Goal: Task Accomplishment & Management: Use online tool/utility

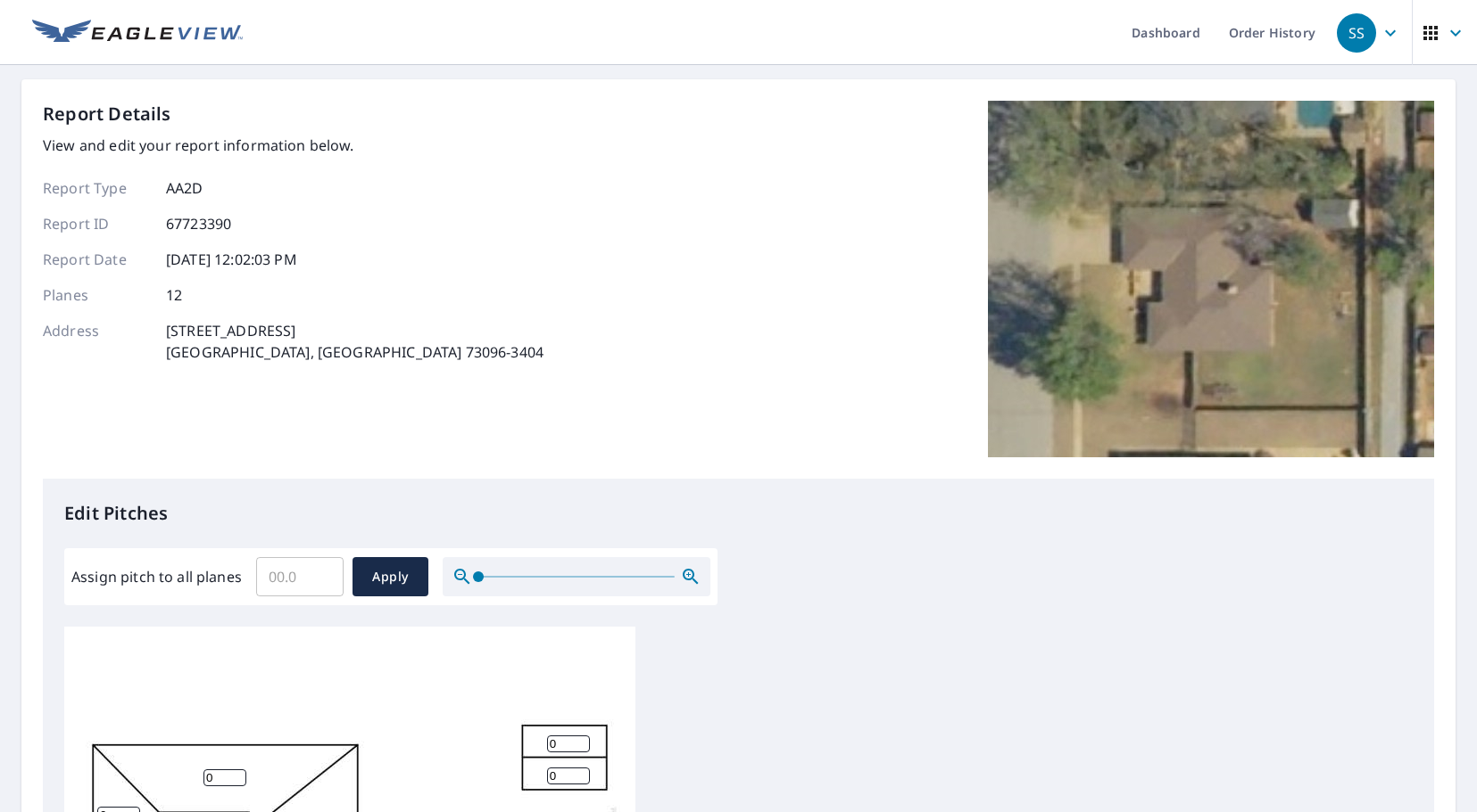
click at [298, 575] on input "Assign pitch to all planes" at bounding box center [299, 576] width 87 height 50
type input "5"
click at [384, 578] on span "Apply" at bounding box center [390, 577] width 47 height 23
type input "5"
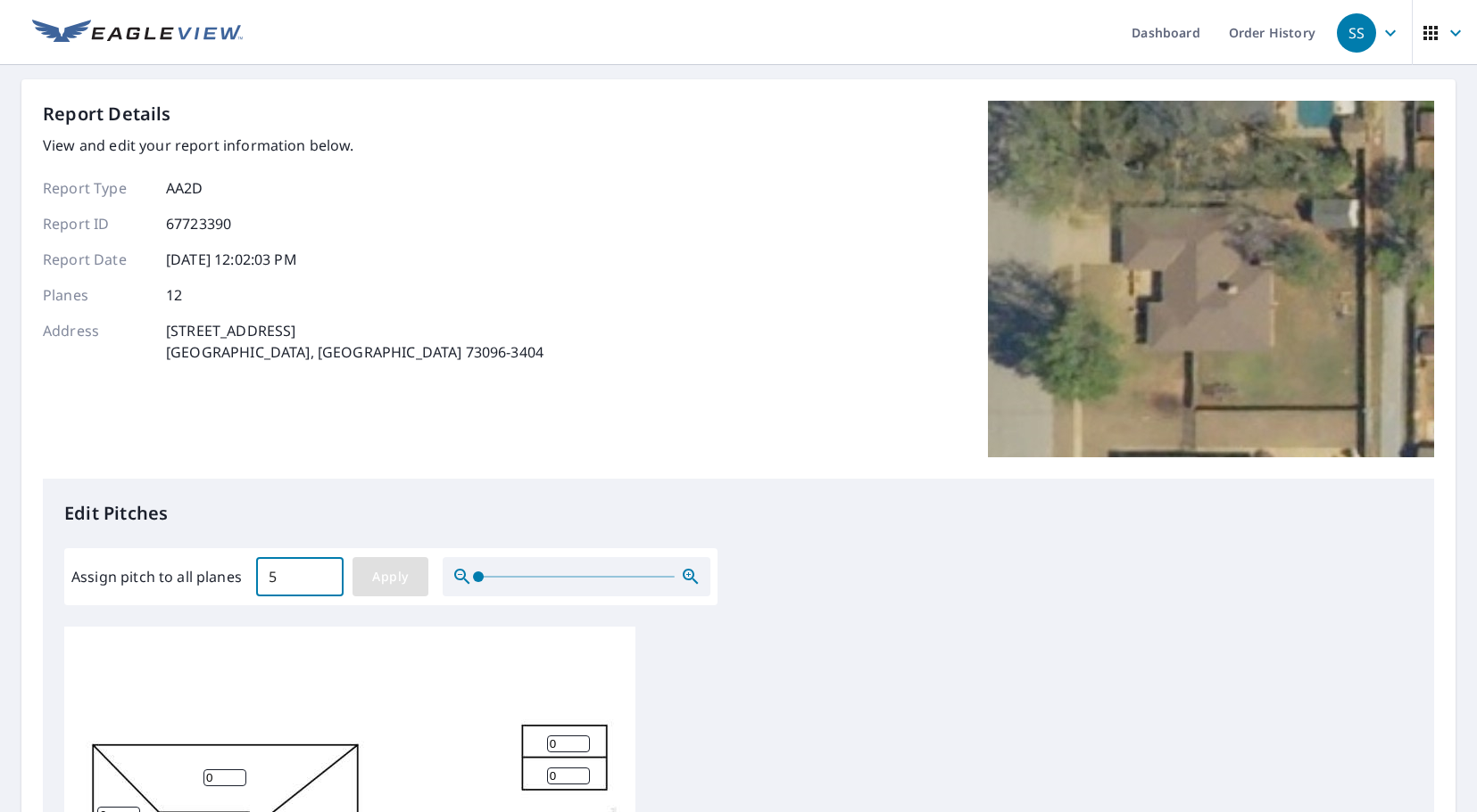
type input "5"
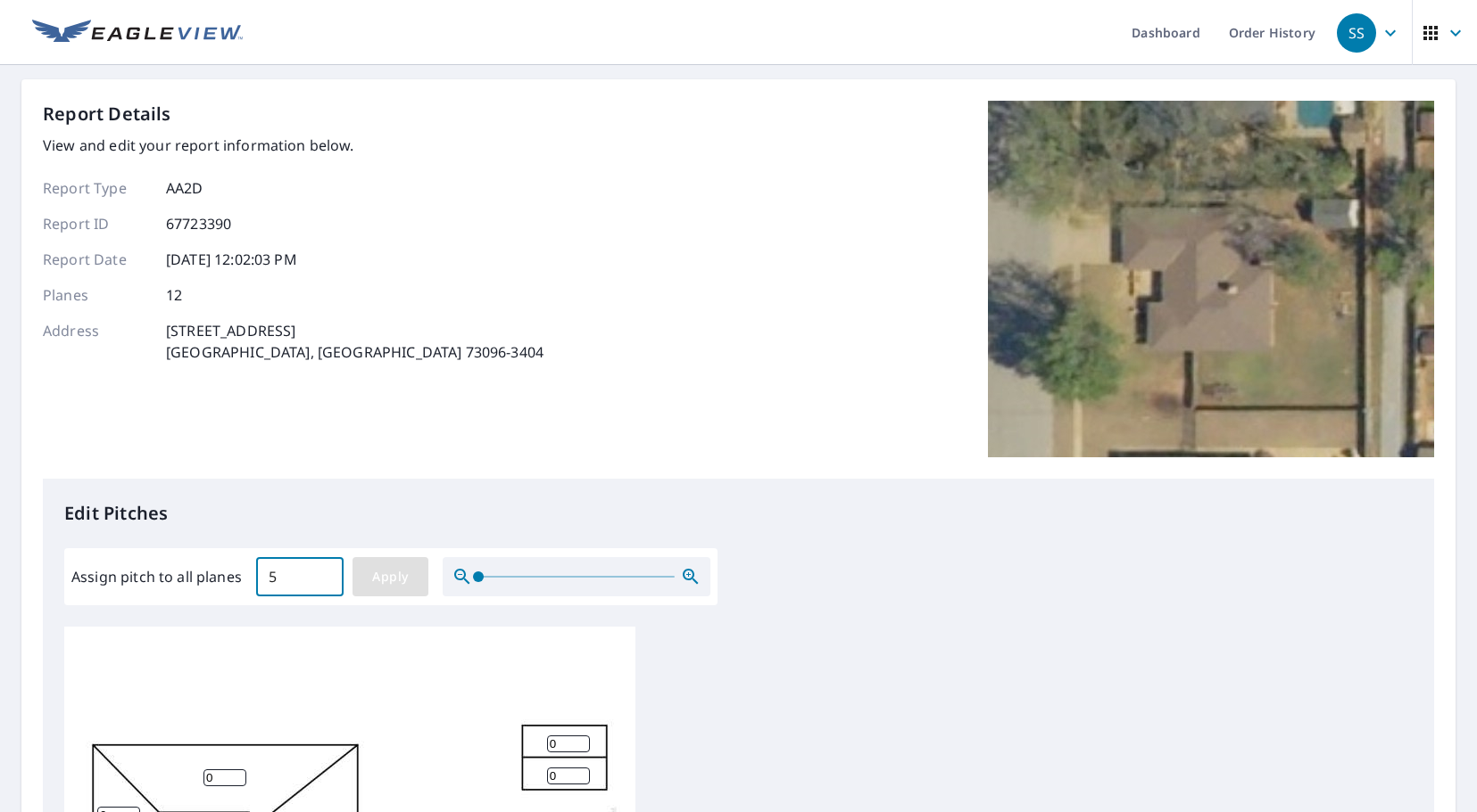
type input "5"
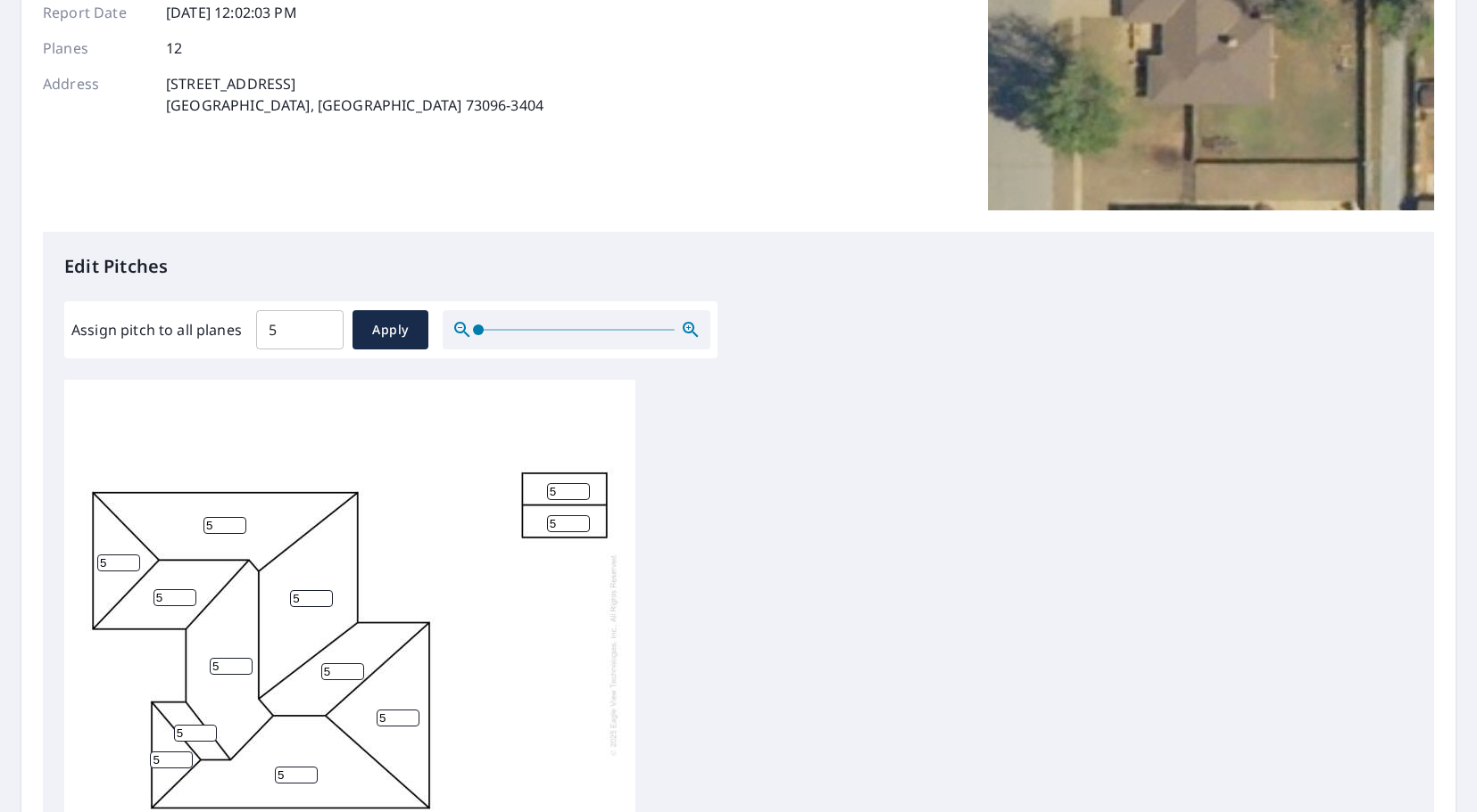
scroll to position [535, 0]
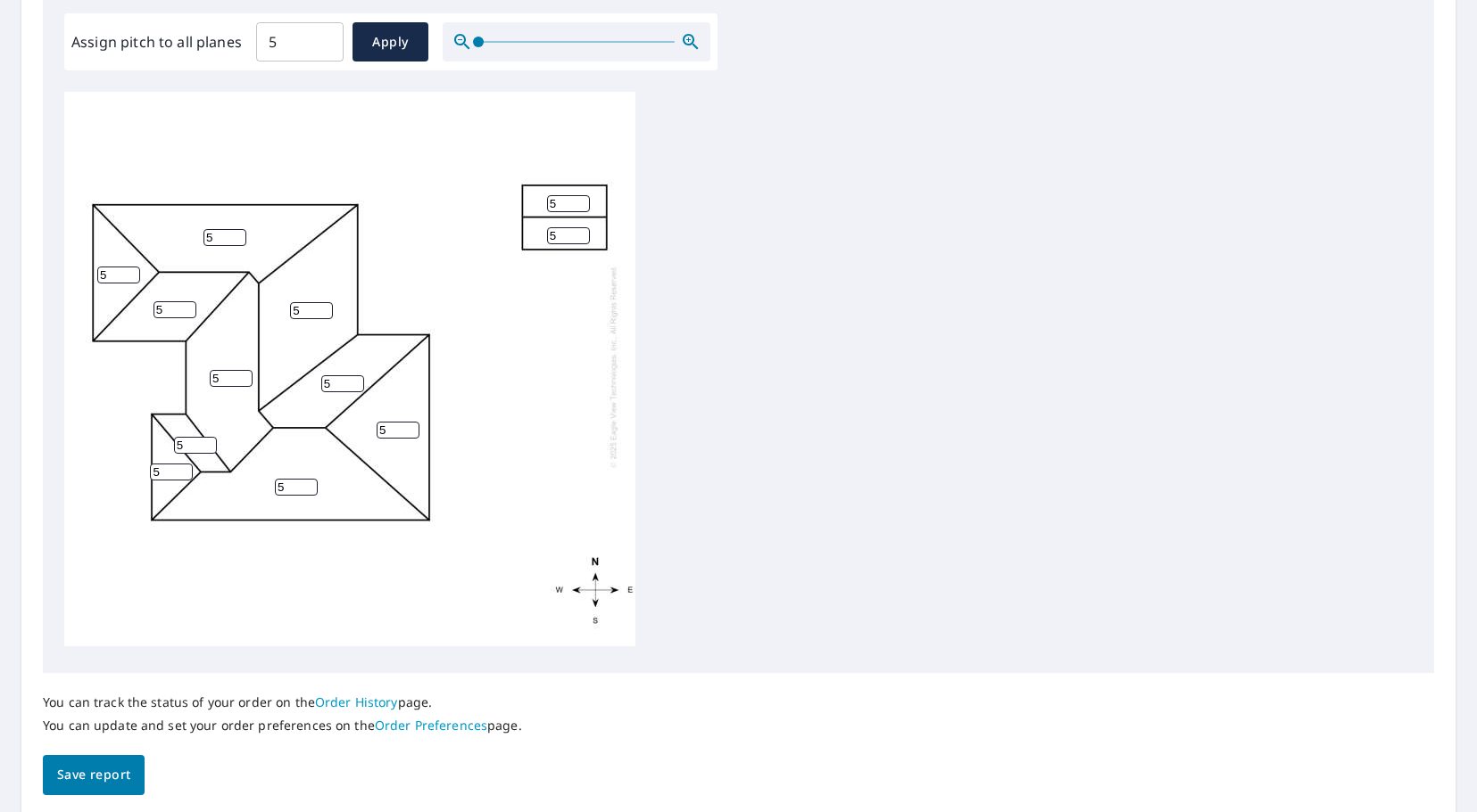
click at [94, 779] on span "Save report" at bounding box center [93, 775] width 73 height 23
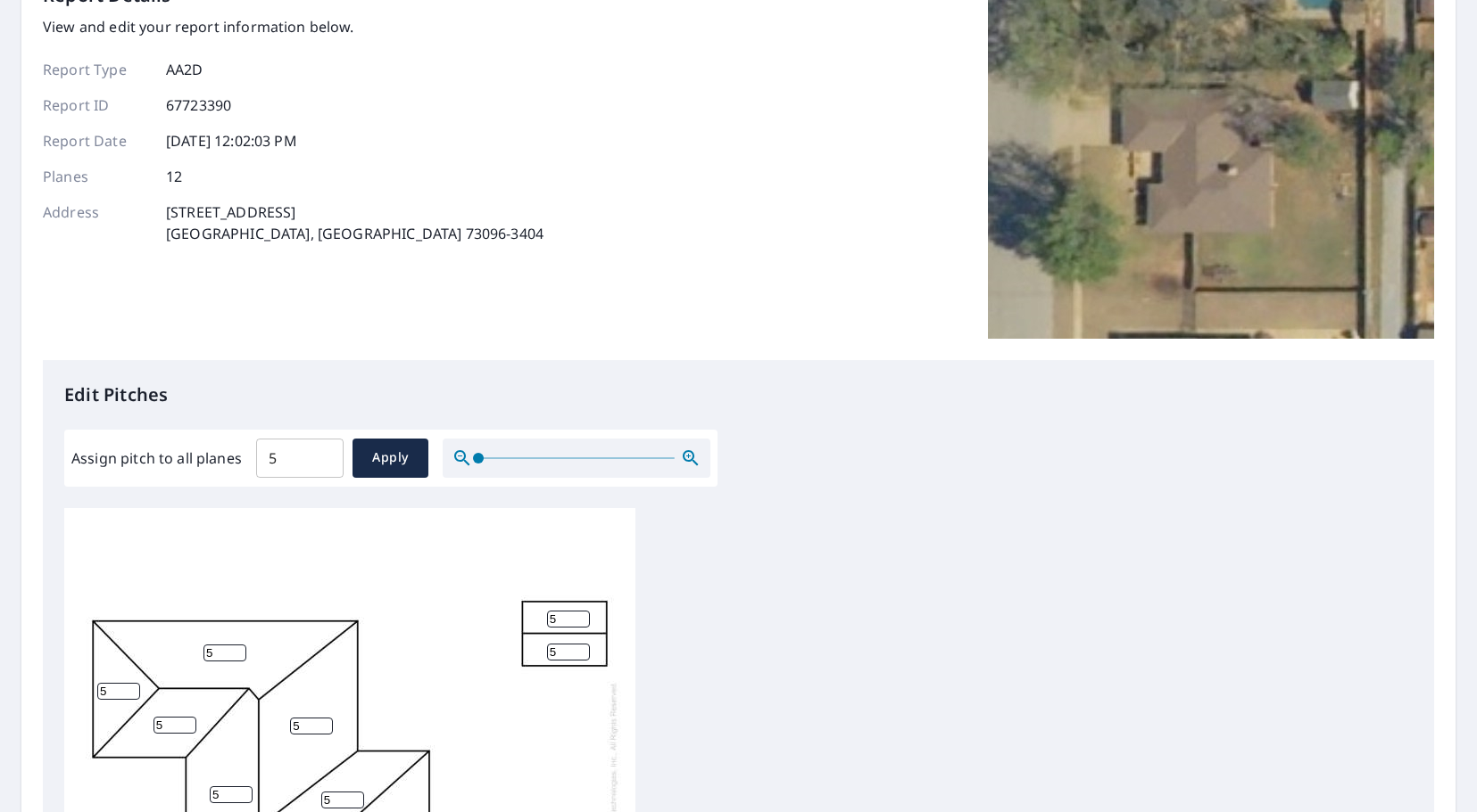
scroll to position [0, 0]
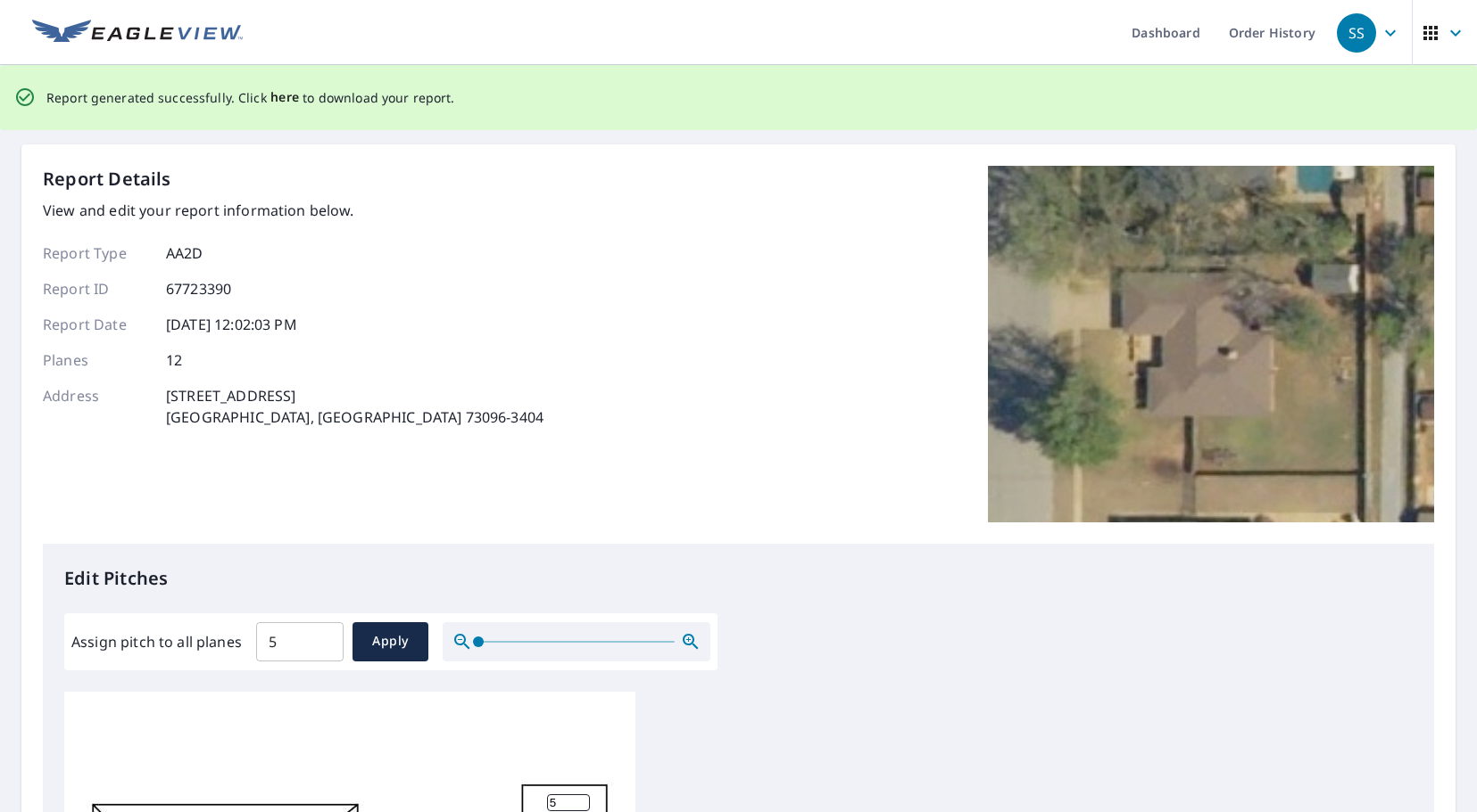
click at [277, 100] on span "here" at bounding box center [285, 97] width 29 height 23
drag, startPoint x: 271, startPoint y: 101, endPoint x: 280, endPoint y: 113, distance: 15.0
click at [271, 101] on span "here" at bounding box center [285, 97] width 29 height 23
